Goal: Navigation & Orientation: Find specific page/section

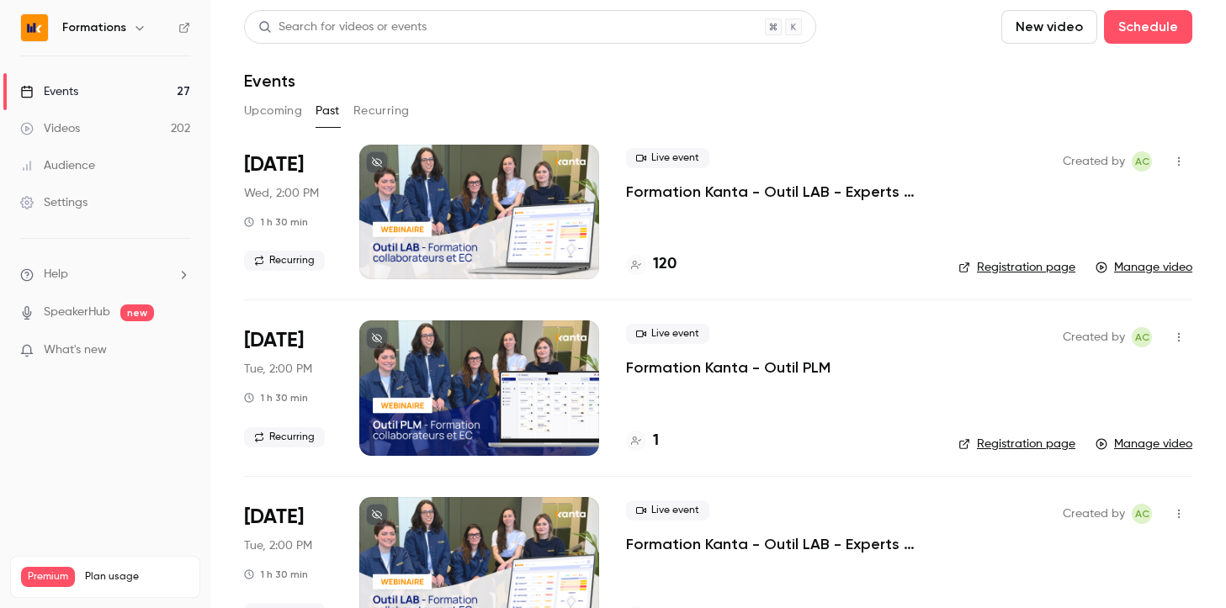
click at [111, 26] on h6 "Formations" at bounding box center [94, 27] width 64 height 17
click at [139, 28] on icon "button" at bounding box center [139, 28] width 8 height 4
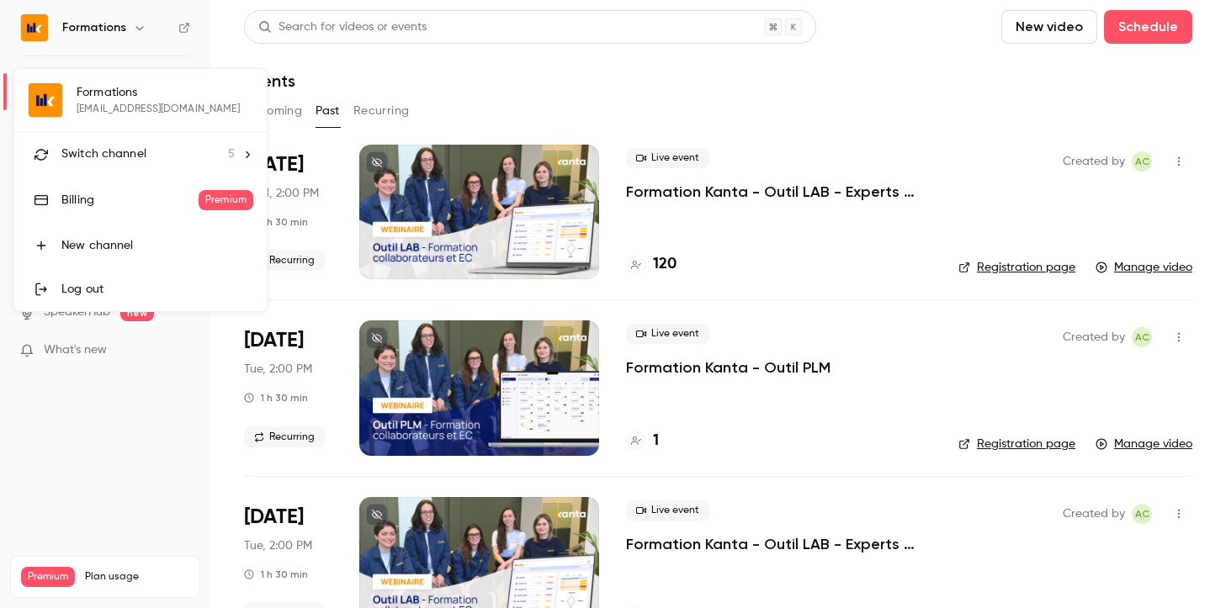
click at [199, 158] on div "Switch channel 5" at bounding box center [147, 155] width 173 height 18
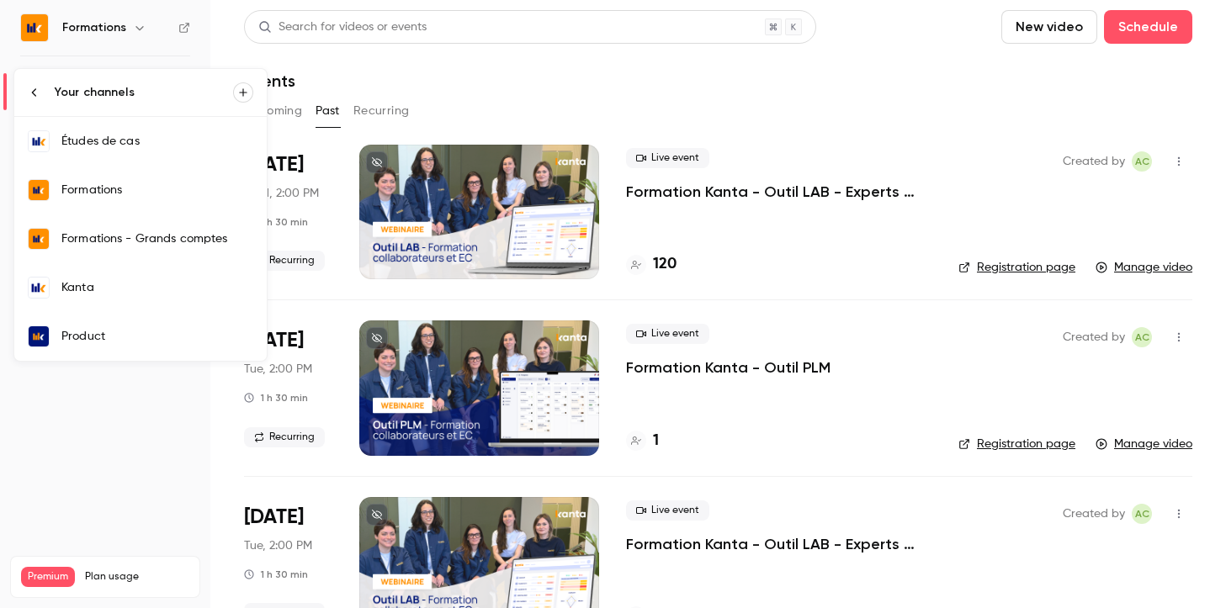
click at [133, 302] on link "Kanta" at bounding box center [140, 287] width 252 height 49
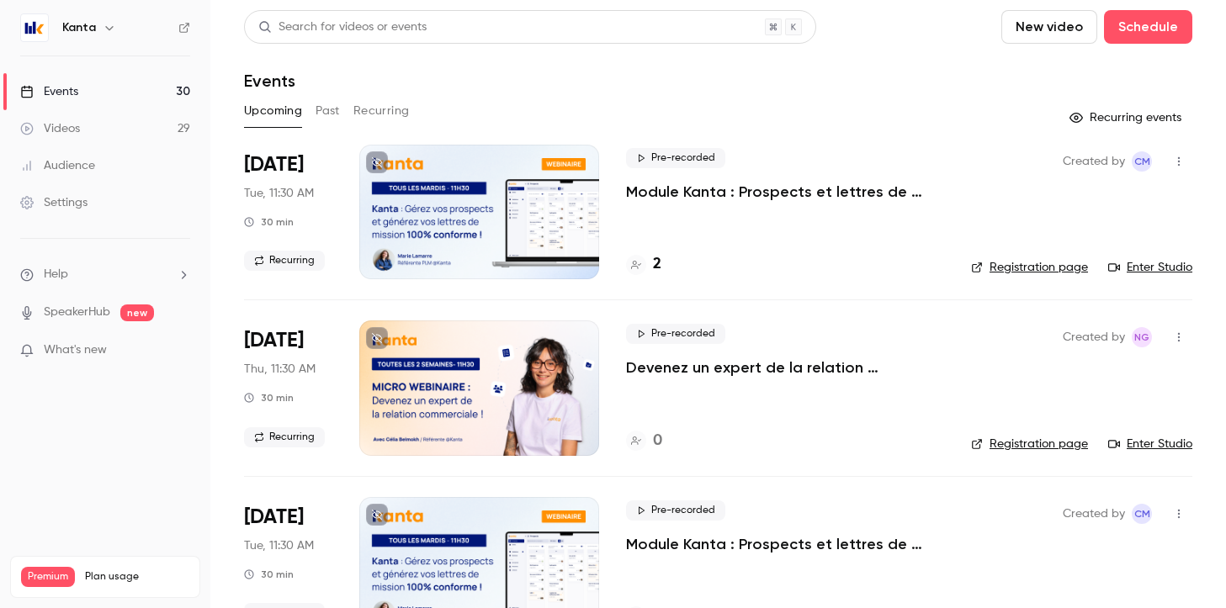
click at [754, 192] on p "Module Kanta : Prospects et lettres de mission" at bounding box center [785, 192] width 318 height 20
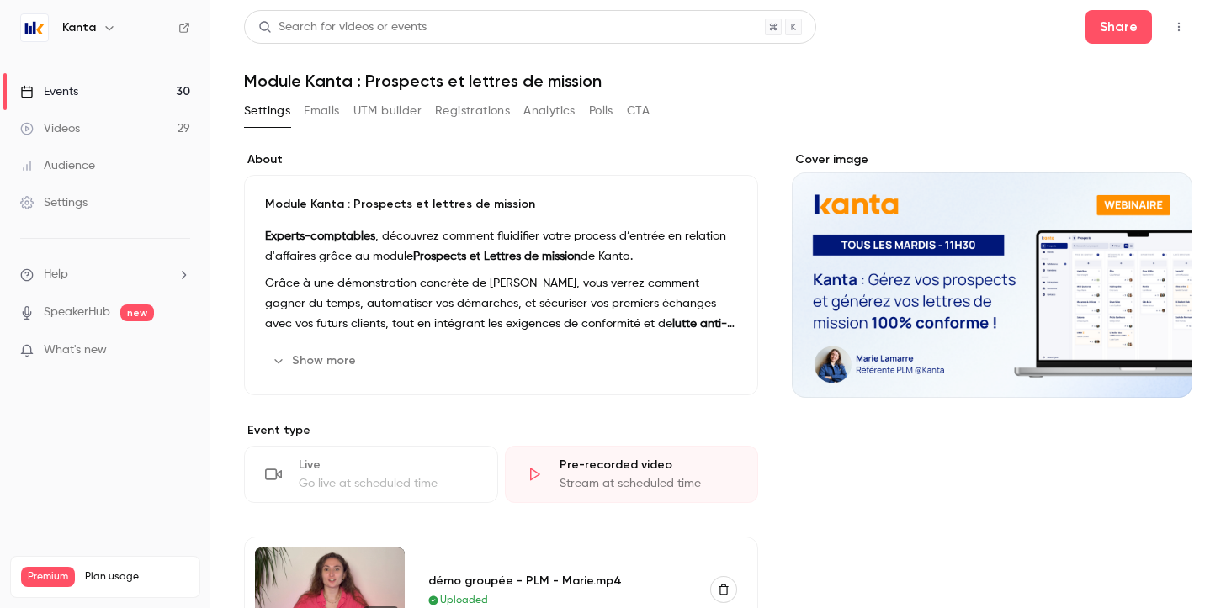
click at [459, 111] on button "Registrations" at bounding box center [472, 111] width 75 height 27
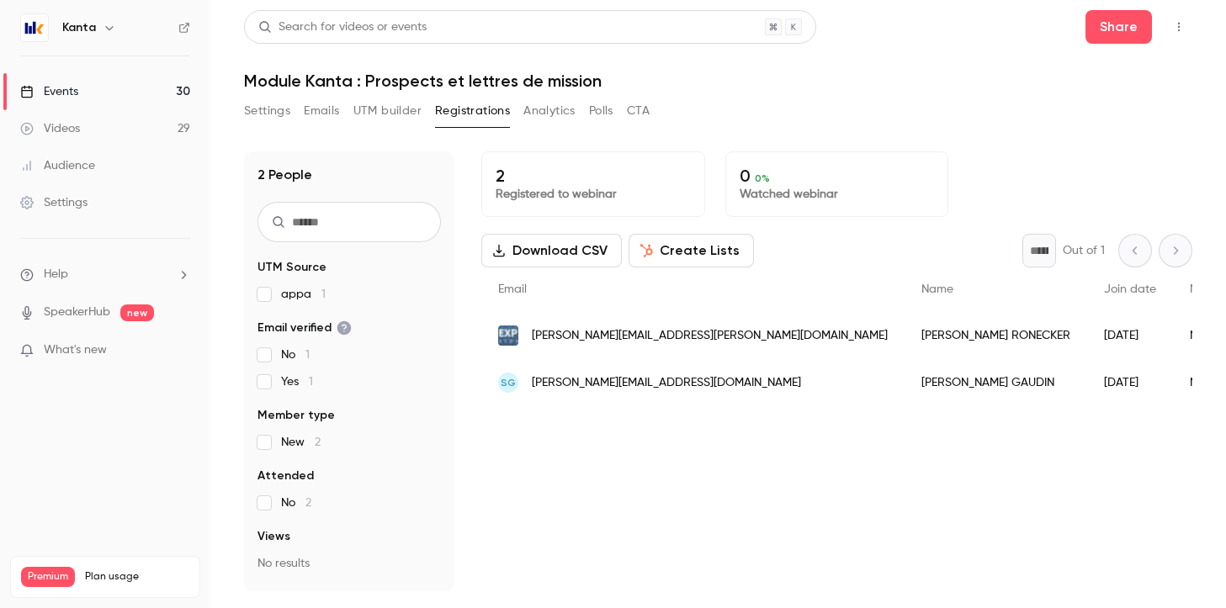
click at [87, 89] on link "Events 30" at bounding box center [105, 91] width 210 height 37
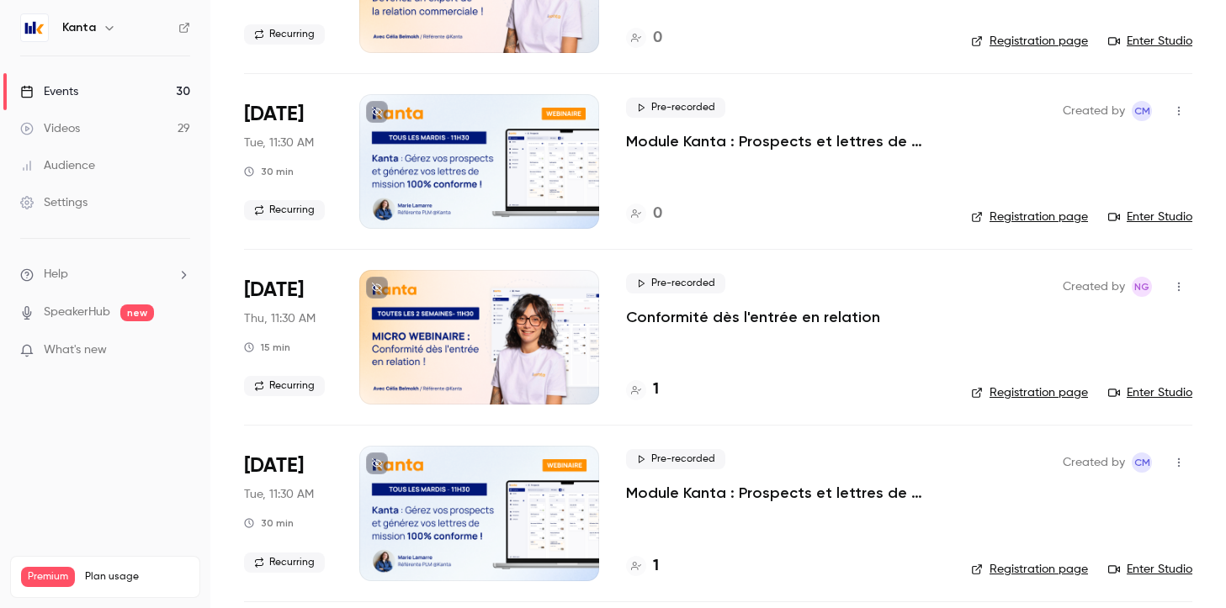
scroll to position [433, 0]
